Goal: Information Seeking & Learning: Understand process/instructions

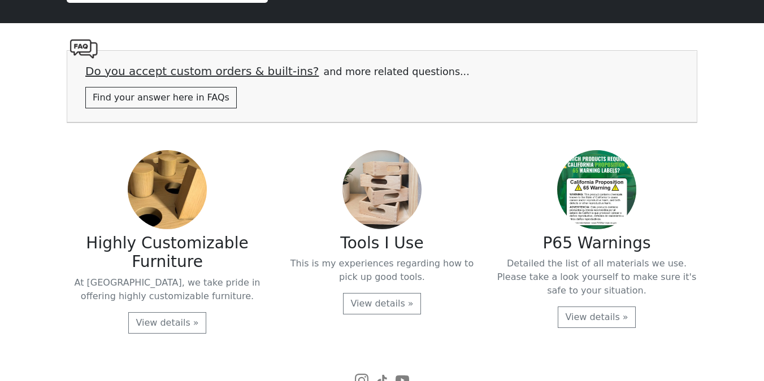
scroll to position [2351, 0]
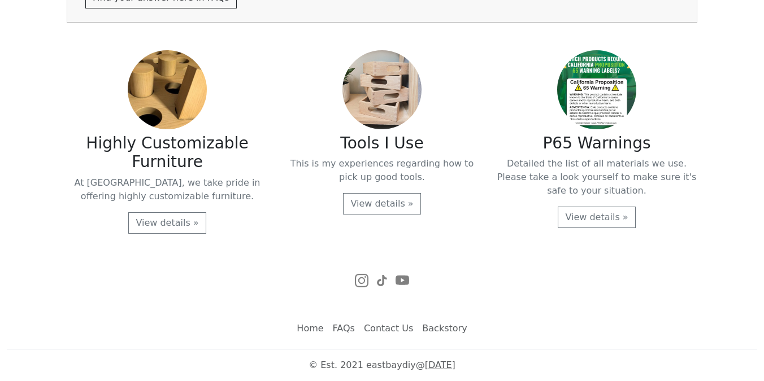
click at [342, 329] on link "FAQs" at bounding box center [343, 328] width 31 height 23
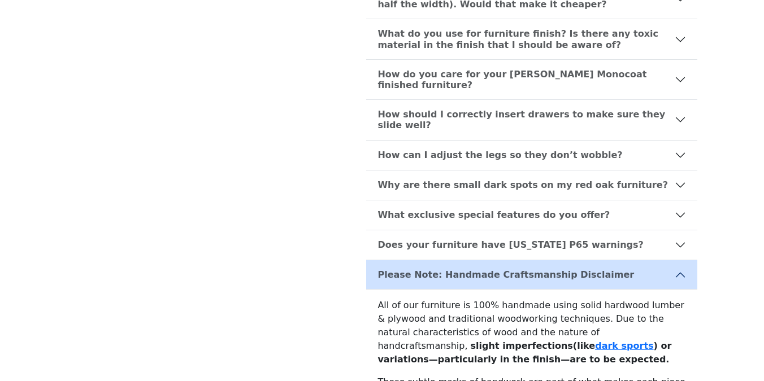
scroll to position [887, 0]
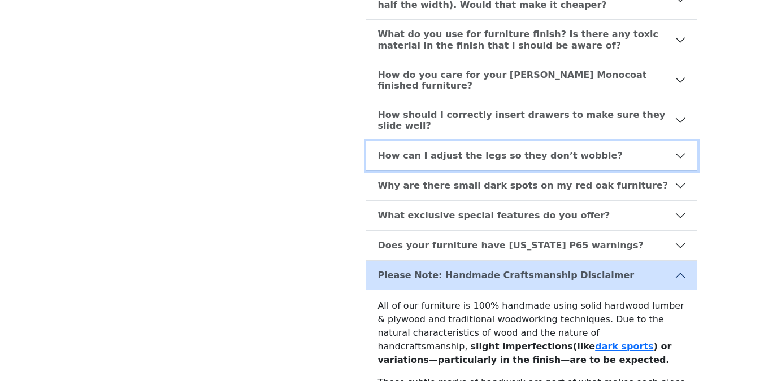
click at [465, 150] on b "How can I adjust the legs so they don’t wobble?" at bounding box center [499, 155] width 245 height 11
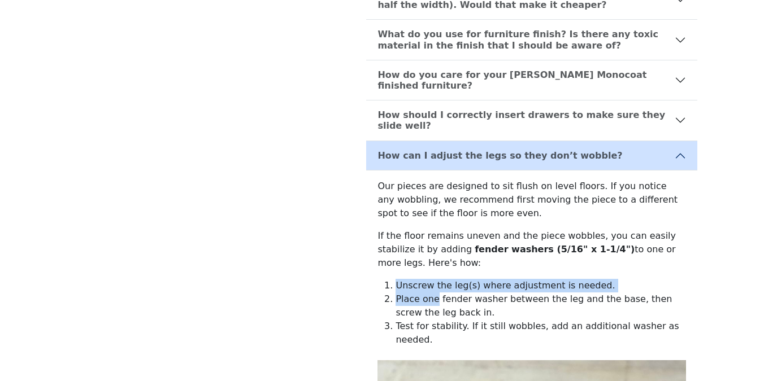
drag, startPoint x: 394, startPoint y: 226, endPoint x: 435, endPoint y: 245, distance: 45.0
click at [435, 279] on ol "Unscrew the leg(s) where adjustment is needed. Place one fender washer between …" at bounding box center [531, 313] width 308 height 68
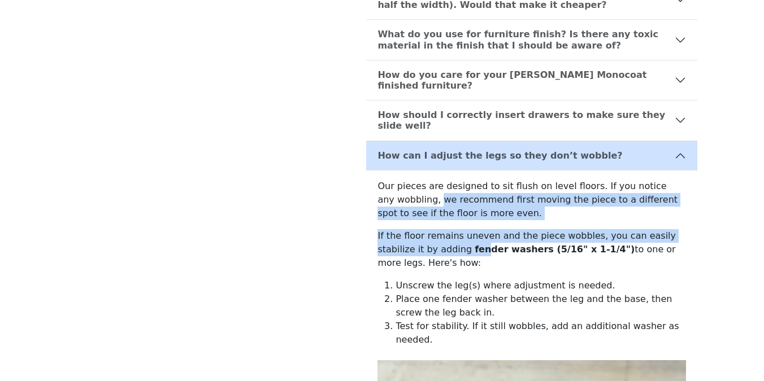
drag, startPoint x: 420, startPoint y: 150, endPoint x: 440, endPoint y: 196, distance: 50.1
